Goal: Information Seeking & Learning: Learn about a topic

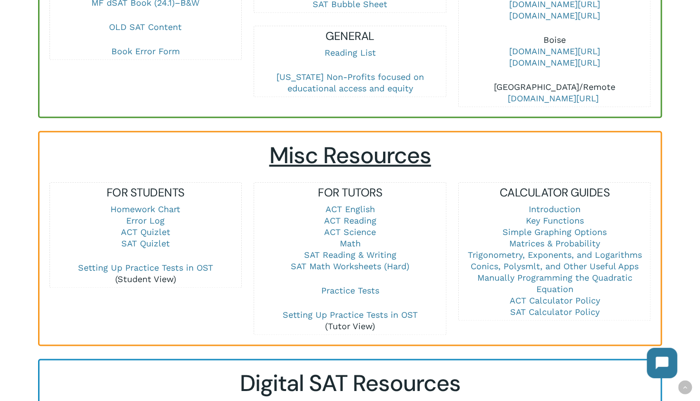
scroll to position [536, 0]
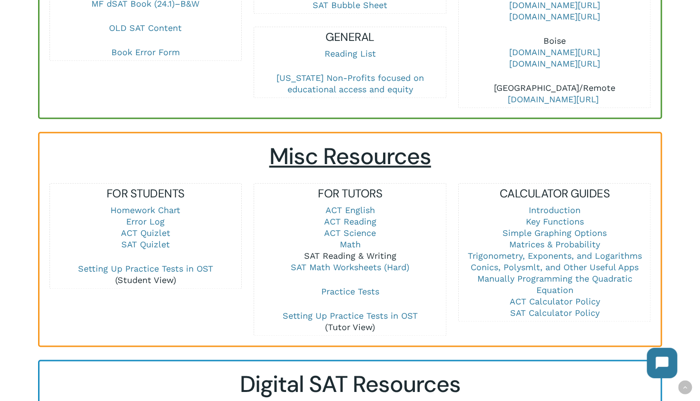
click at [346, 251] on link "SAT Reading & Writing" at bounding box center [349, 256] width 92 height 10
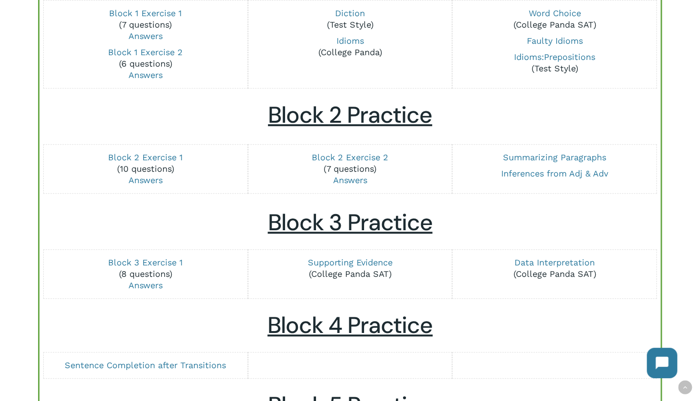
scroll to position [353, 0]
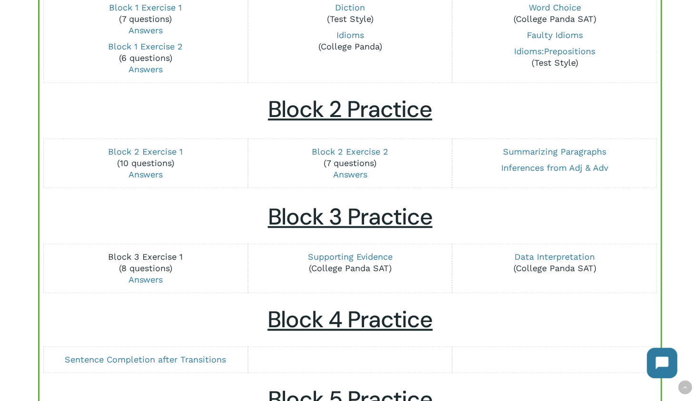
click at [165, 256] on link "Block 3 Exercise 1" at bounding box center [145, 257] width 75 height 10
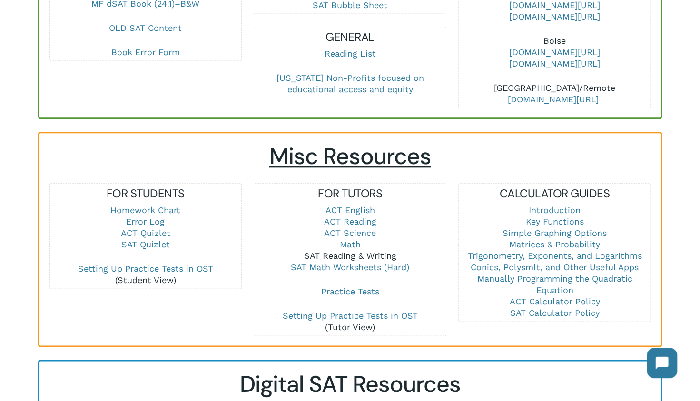
click at [354, 251] on link "SAT Reading & Writing" at bounding box center [349, 256] width 92 height 10
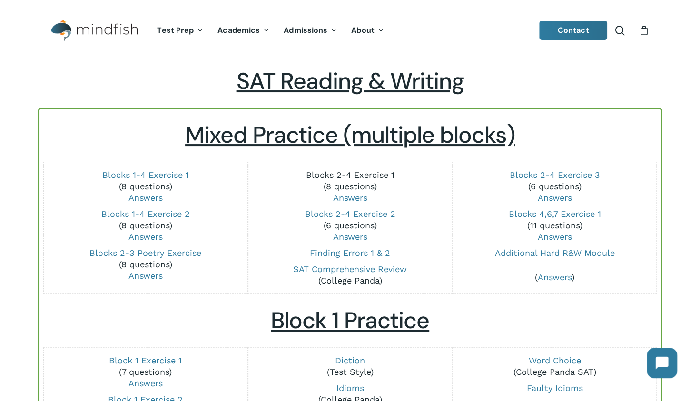
click at [357, 175] on link "Blocks 2-4 Exercise 1" at bounding box center [349, 175] width 88 height 10
click at [569, 177] on link "Blocks 2-4 Exercise 3" at bounding box center [554, 175] width 90 height 10
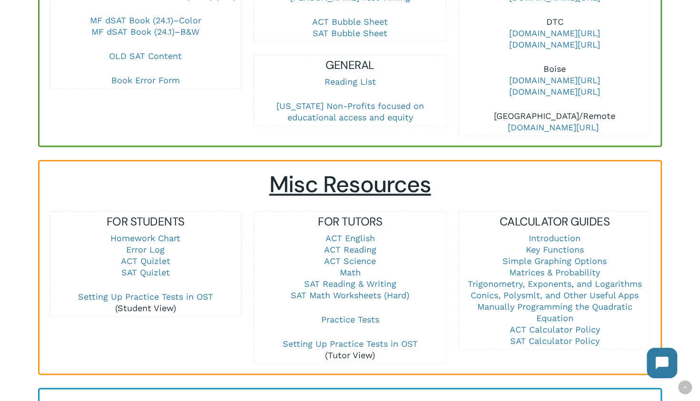
scroll to position [657, 0]
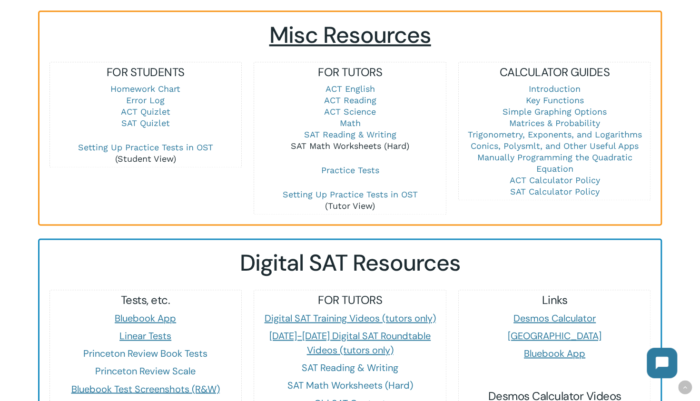
click at [387, 141] on link "SAT Math Worksheets (Hard)" at bounding box center [350, 146] width 118 height 10
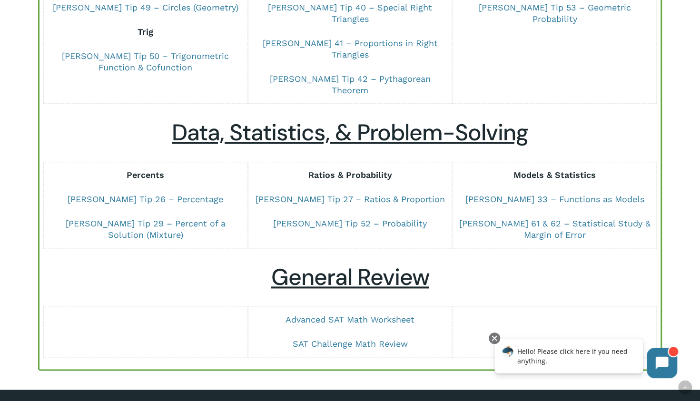
scroll to position [668, 0]
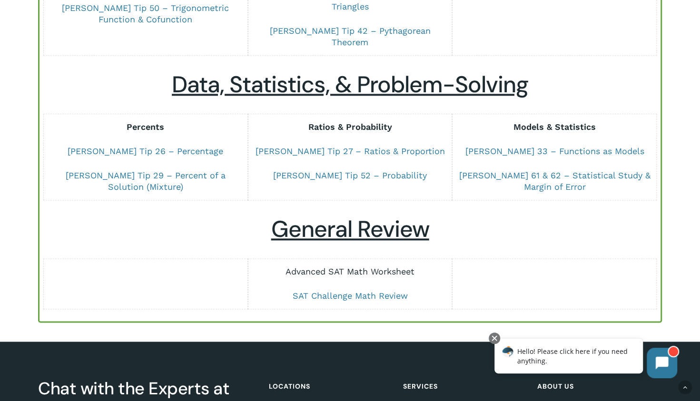
click at [348, 266] on link "Advanced SAT Math Worksheet" at bounding box center [349, 271] width 129 height 10
